Goal: Task Accomplishment & Management: Complete application form

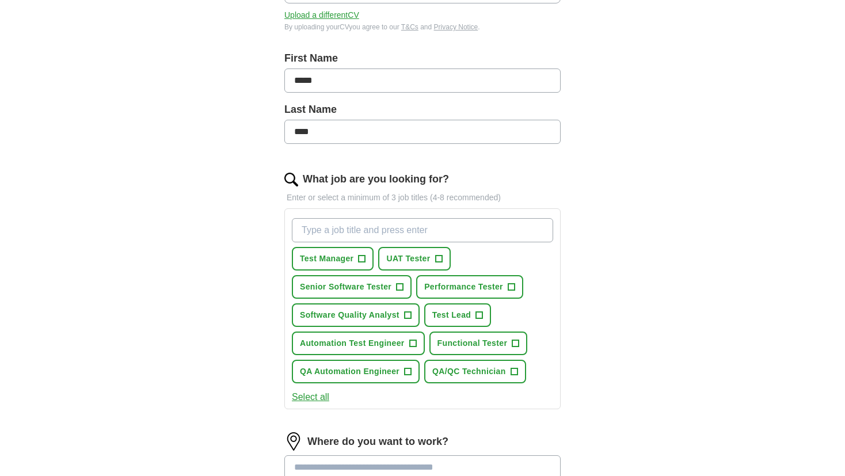
scroll to position [214, 0]
click at [440, 256] on span "+" at bounding box center [438, 260] width 7 height 9
click at [402, 285] on span "+" at bounding box center [400, 288] width 7 height 9
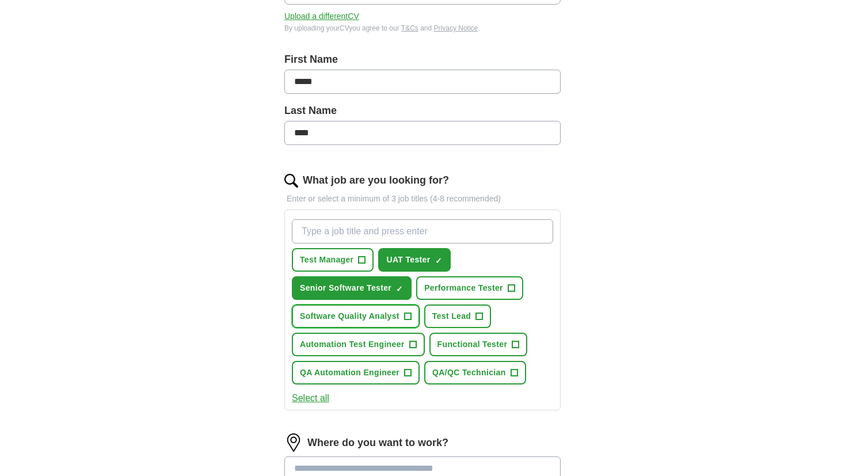
click at [408, 312] on span "+" at bounding box center [407, 316] width 7 height 9
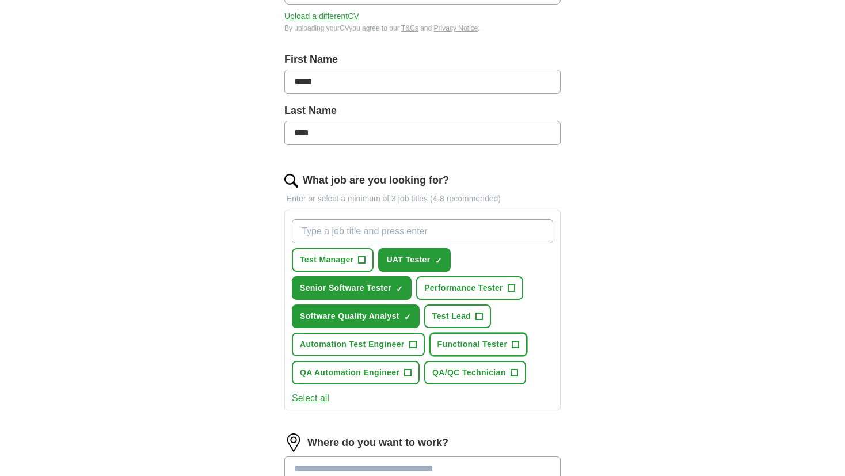
click at [513, 341] on span "+" at bounding box center [515, 344] width 7 height 9
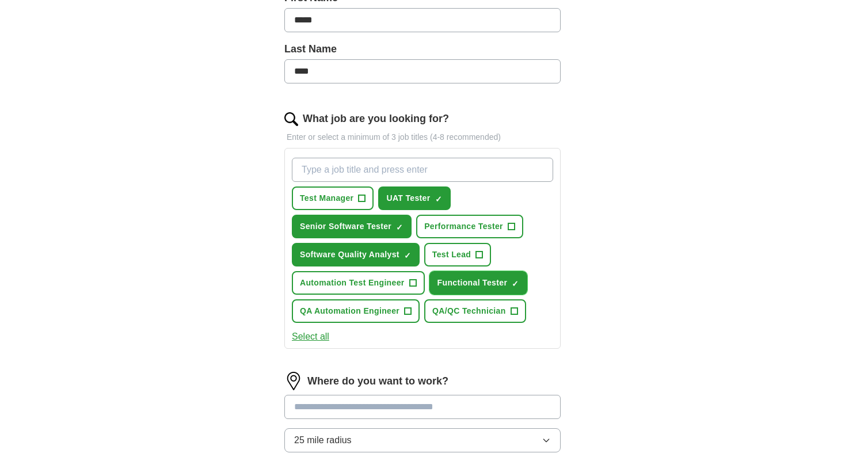
scroll to position [275, 0]
click at [376, 166] on input "What job are you looking for?" at bounding box center [422, 170] width 261 height 24
type input "Test Analyst"
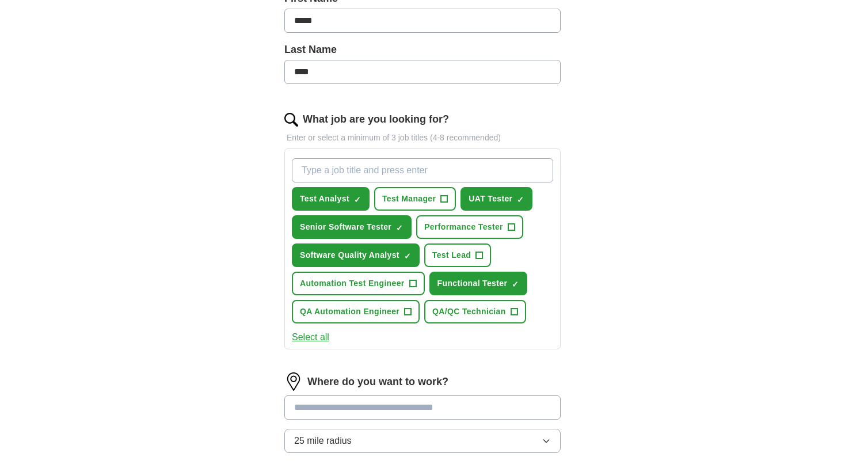
type input "A"
type input "QA Engineer"
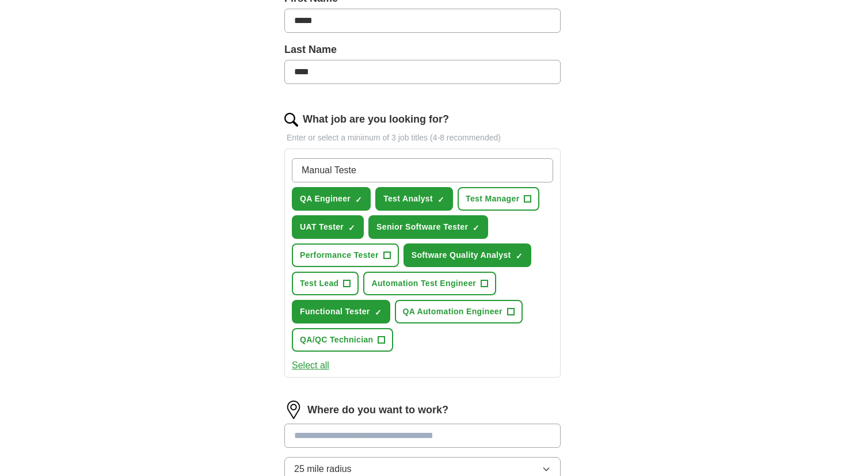
type input "Manual Tester"
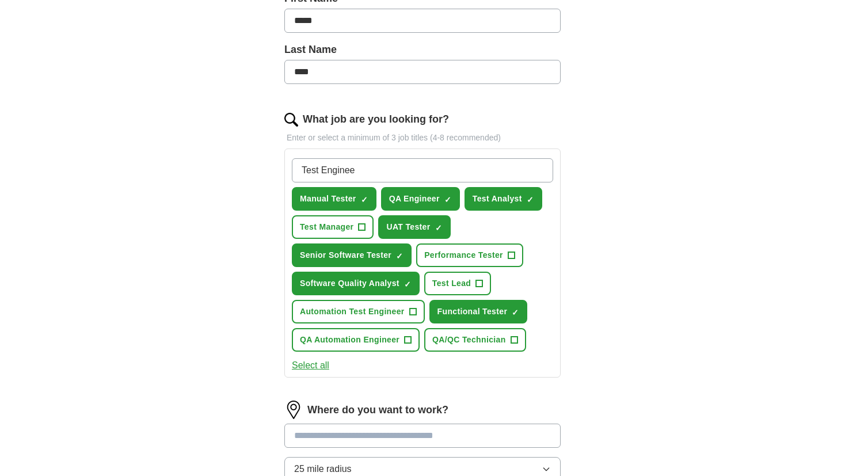
type input "Test Engineer"
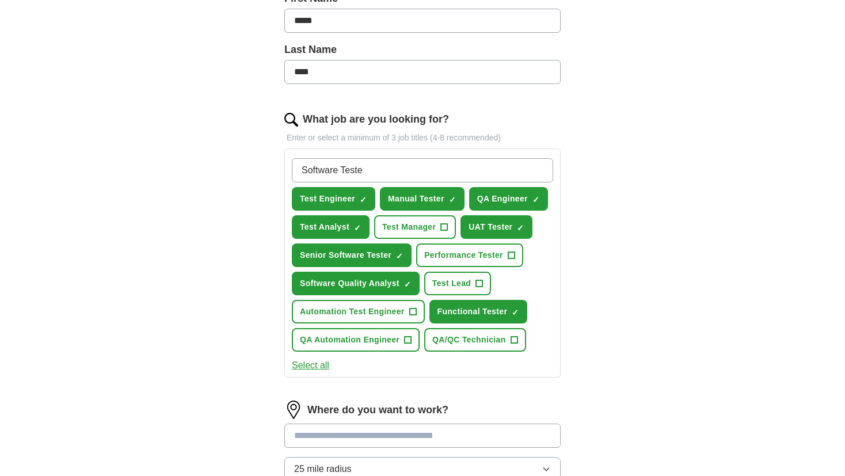
type input "Software Tester"
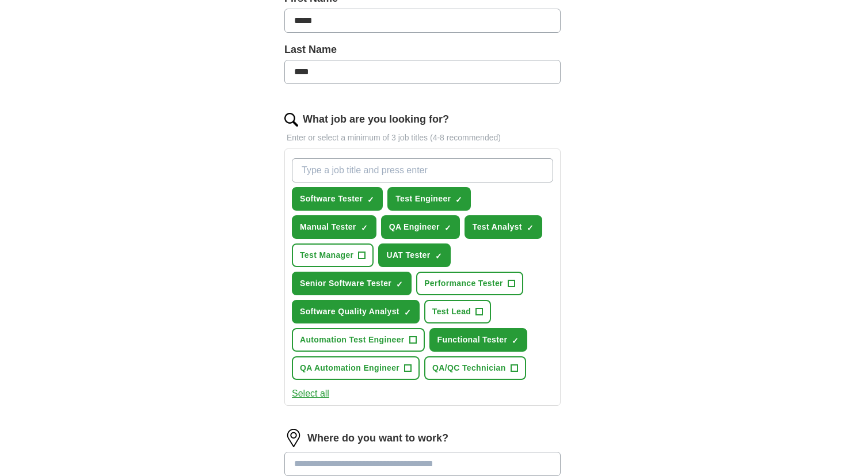
type input "A"
type input "QA Analyst"
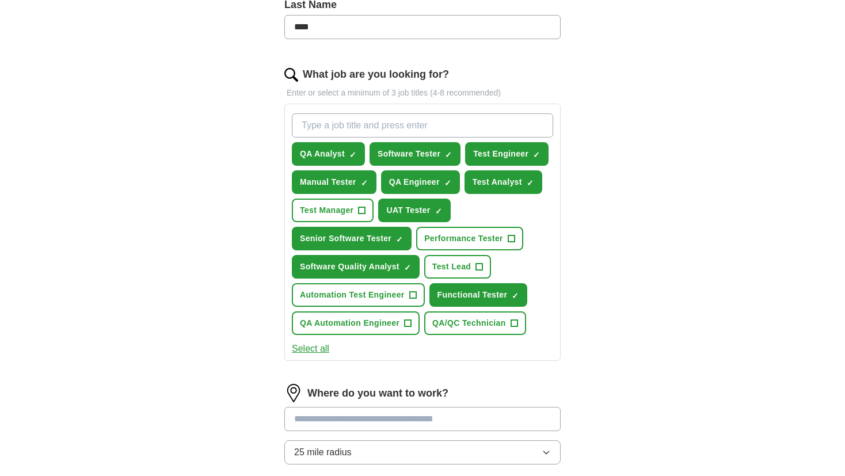
scroll to position [518, 0]
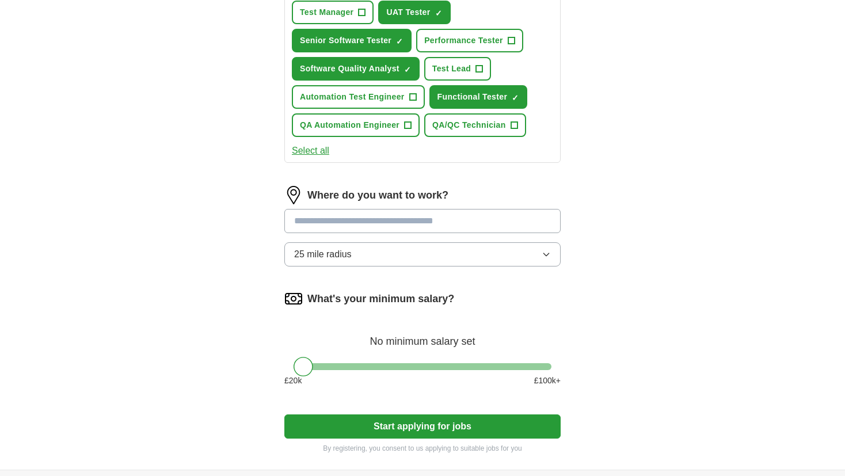
click at [385, 215] on input at bounding box center [422, 221] width 276 height 24
type input "*"
type input "******"
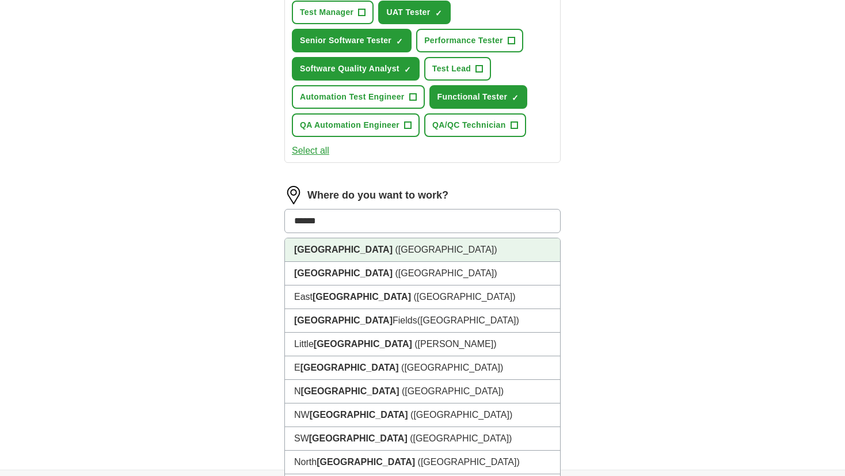
click at [395, 245] on span "([GEOGRAPHIC_DATA])" at bounding box center [446, 250] width 102 height 10
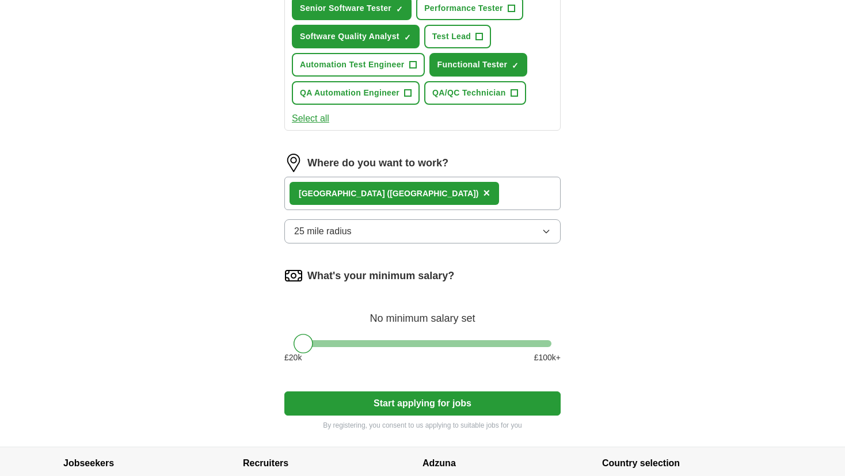
scroll to position [579, 0]
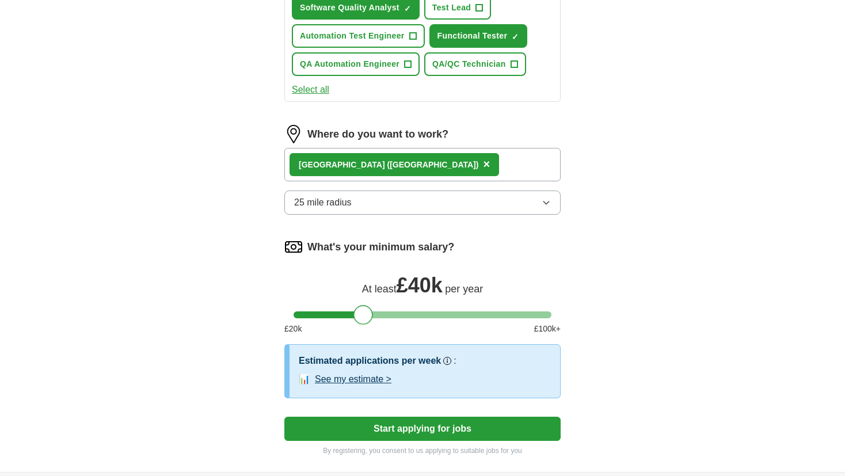
drag, startPoint x: 305, startPoint y: 310, endPoint x: 364, endPoint y: 314, distance: 58.9
click at [364, 314] on div at bounding box center [363, 315] width 20 height 20
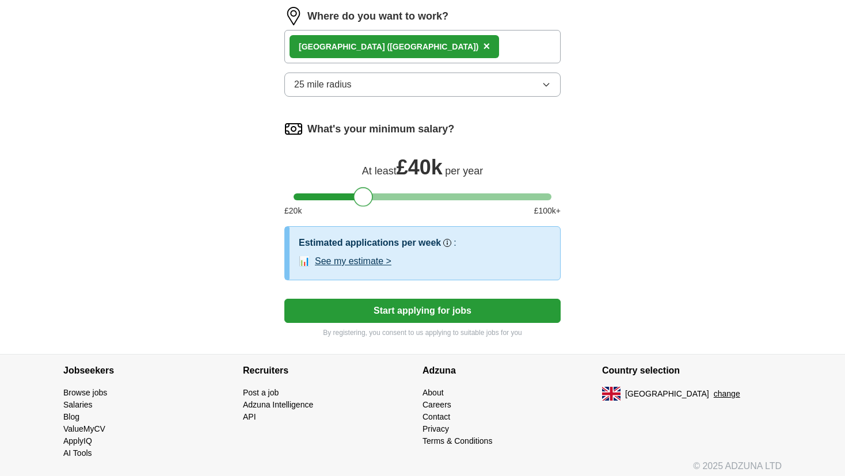
scroll to position [698, 0]
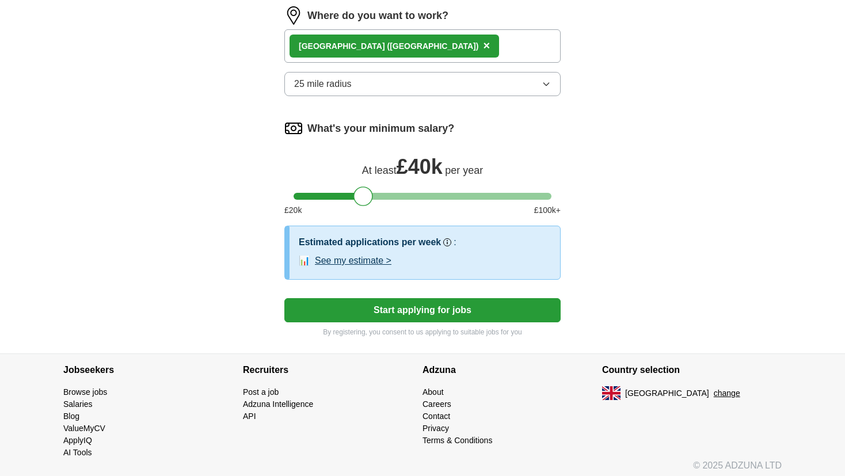
click at [423, 308] on button "Start applying for jobs" at bounding box center [422, 310] width 276 height 24
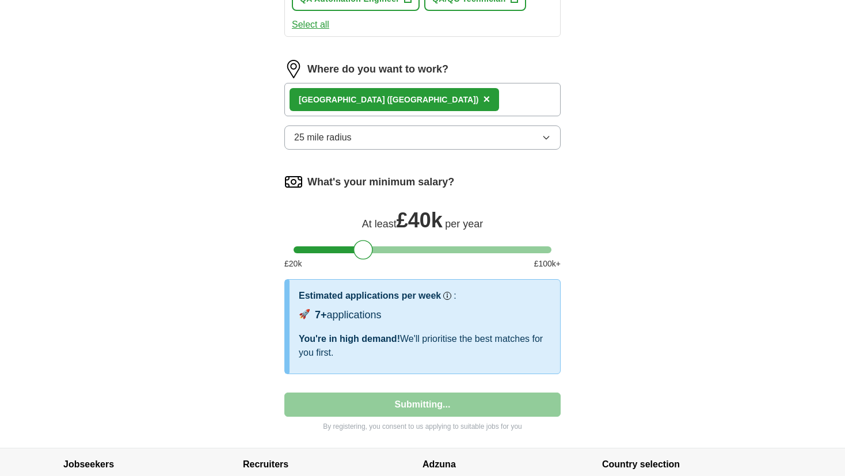
select select "**"
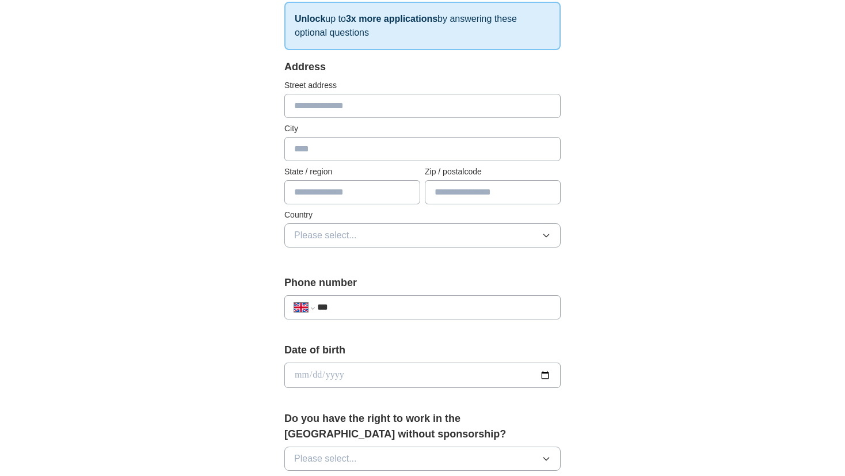
scroll to position [304, 0]
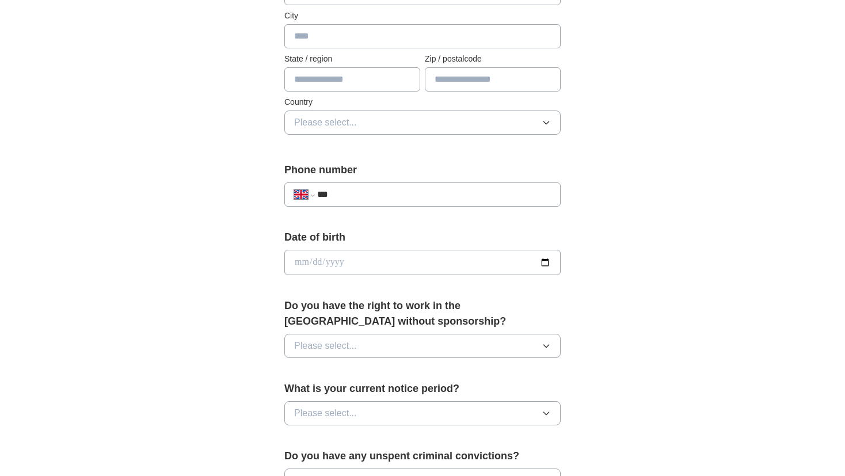
click at [513, 337] on button "Please select..." at bounding box center [422, 346] width 276 height 24
click at [440, 372] on div "Yes" at bounding box center [422, 373] width 257 height 14
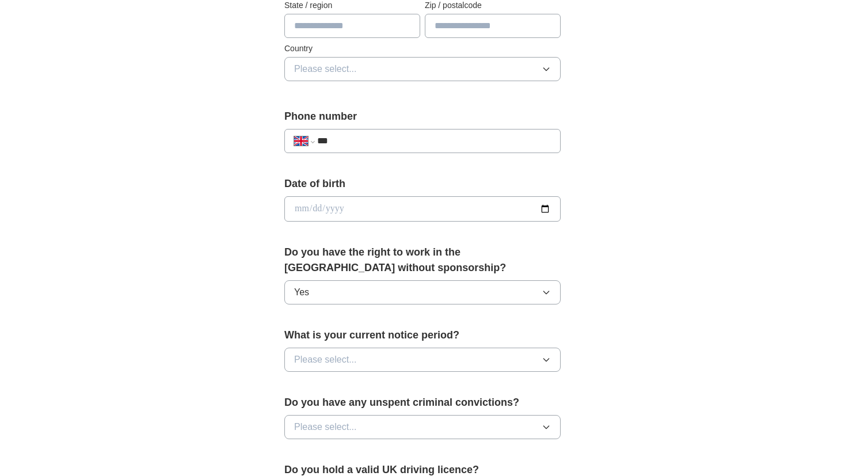
scroll to position [486, 0]
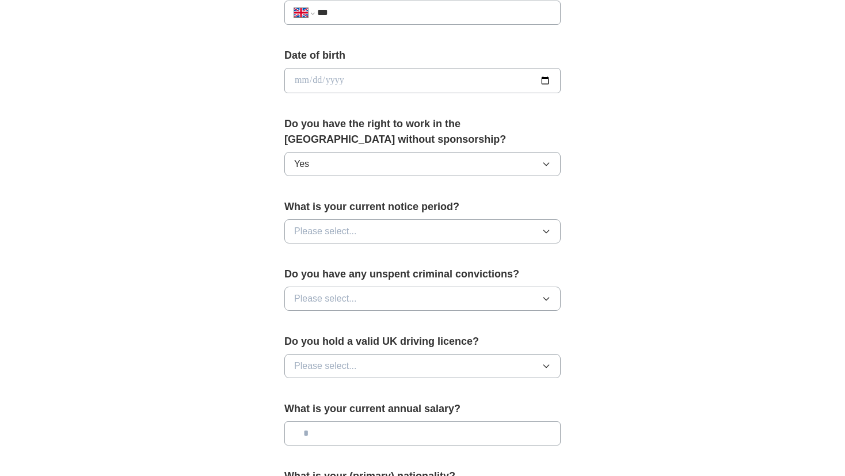
click at [505, 225] on button "Please select..." at bounding box center [422, 231] width 276 height 24
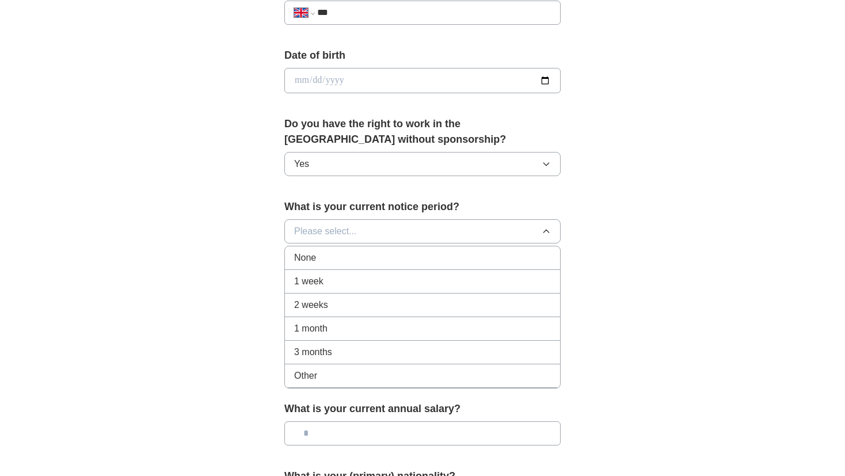
click at [426, 257] on div "None" at bounding box center [422, 258] width 257 height 14
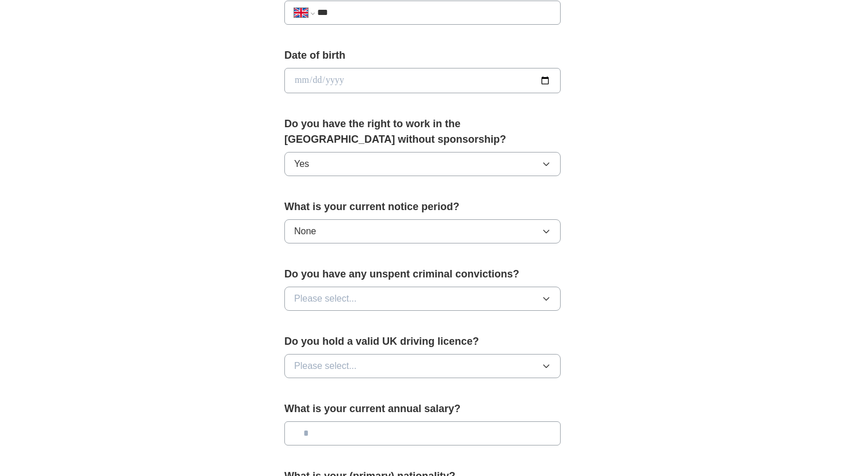
click at [513, 294] on button "Please select..." at bounding box center [422, 299] width 276 height 24
click at [421, 351] on div "No" at bounding box center [422, 349] width 257 height 14
click at [470, 356] on button "Please select..." at bounding box center [422, 366] width 276 height 24
click at [408, 409] on div "No" at bounding box center [422, 416] width 257 height 14
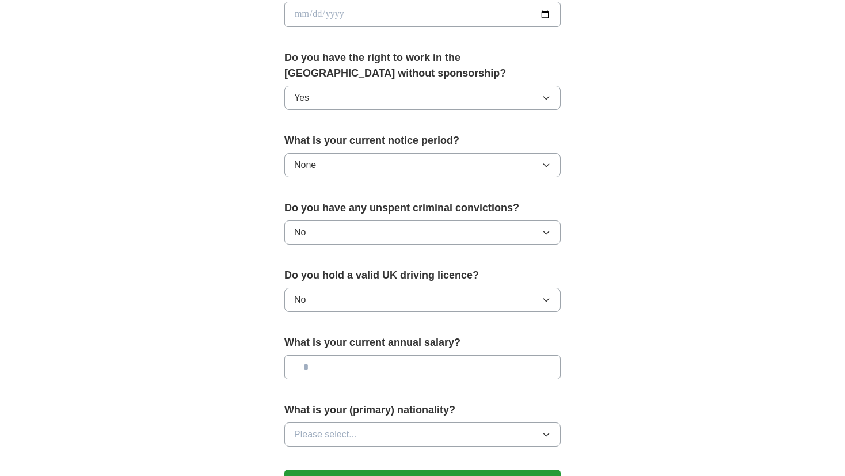
scroll to position [608, 0]
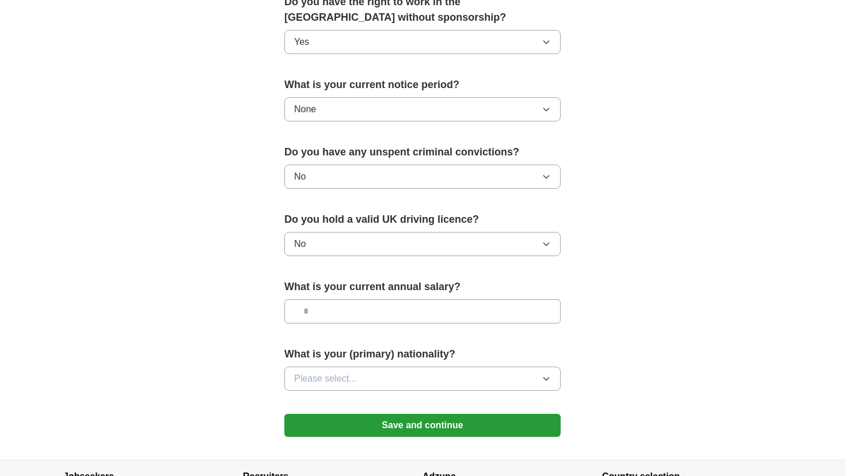
click at [515, 376] on button "Please select..." at bounding box center [422, 379] width 276 height 24
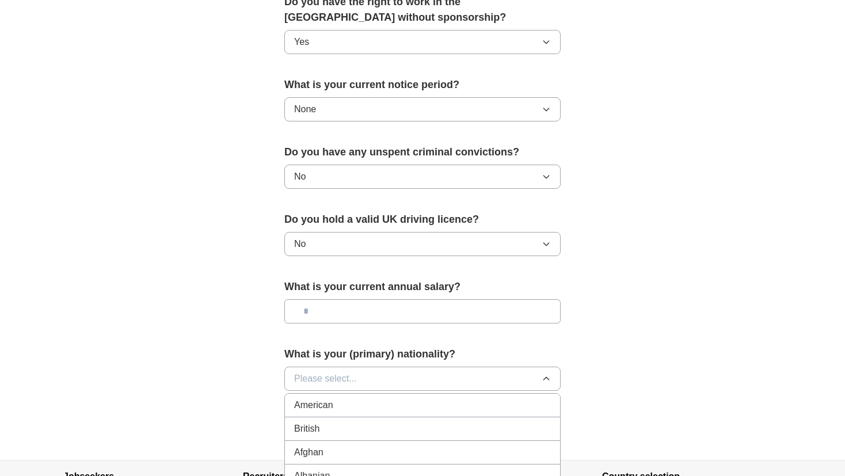
click at [446, 424] on div "British" at bounding box center [422, 429] width 257 height 14
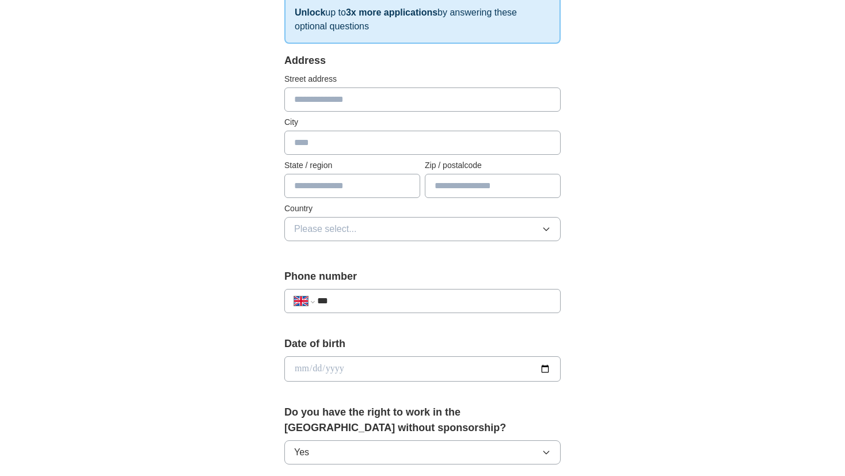
scroll to position [60, 0]
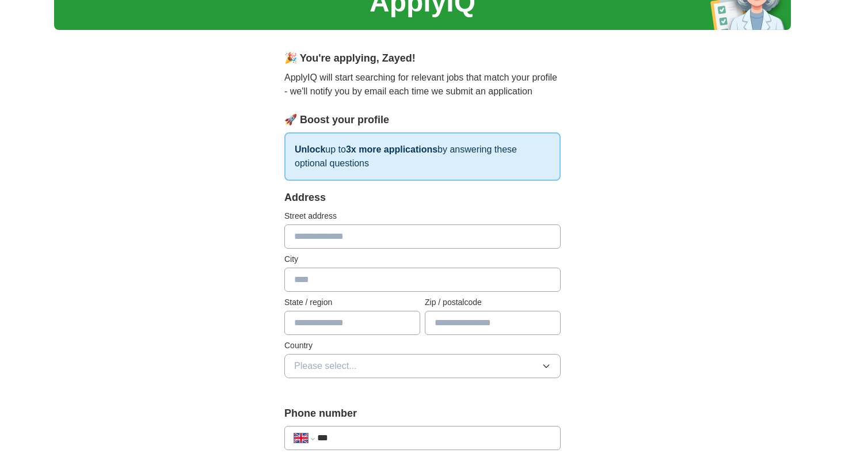
click at [515, 358] on button "Please select..." at bounding box center [422, 366] width 276 height 24
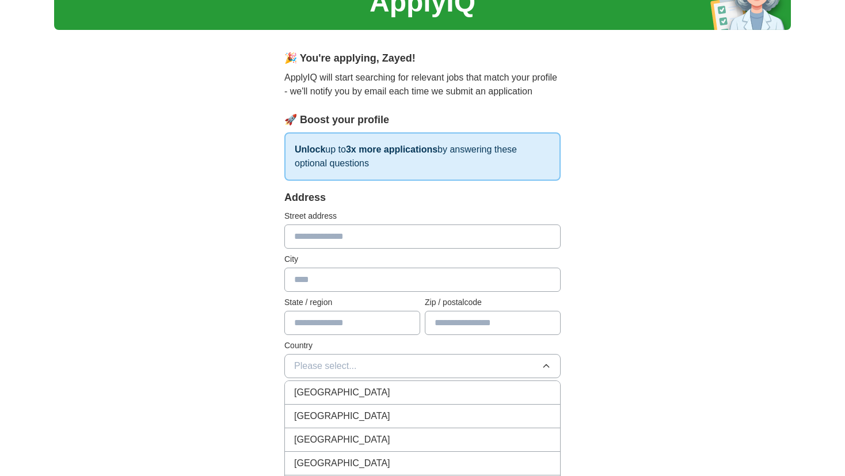
click at [455, 390] on div "[GEOGRAPHIC_DATA]" at bounding box center [422, 393] width 257 height 14
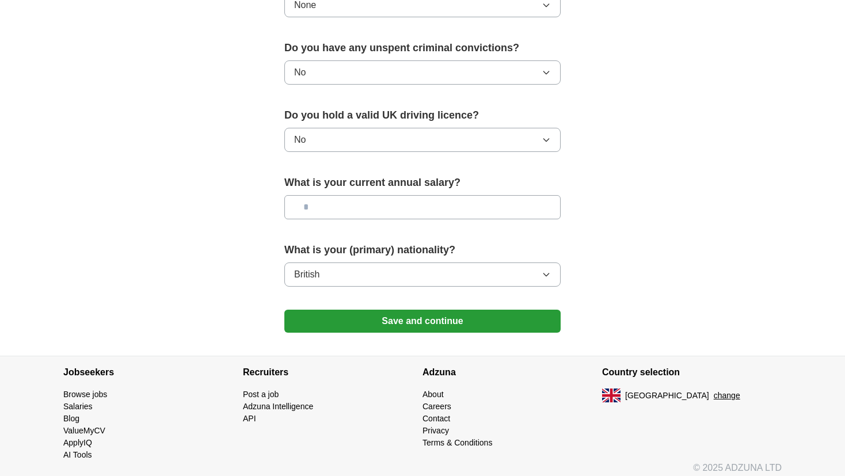
scroll to position [716, 0]
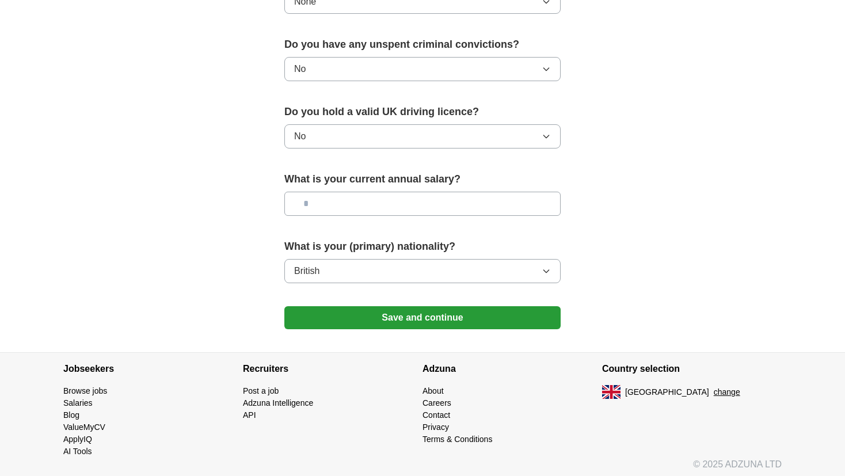
click at [409, 315] on button "Save and continue" at bounding box center [422, 317] width 276 height 23
